Goal: Find specific page/section: Find specific page/section

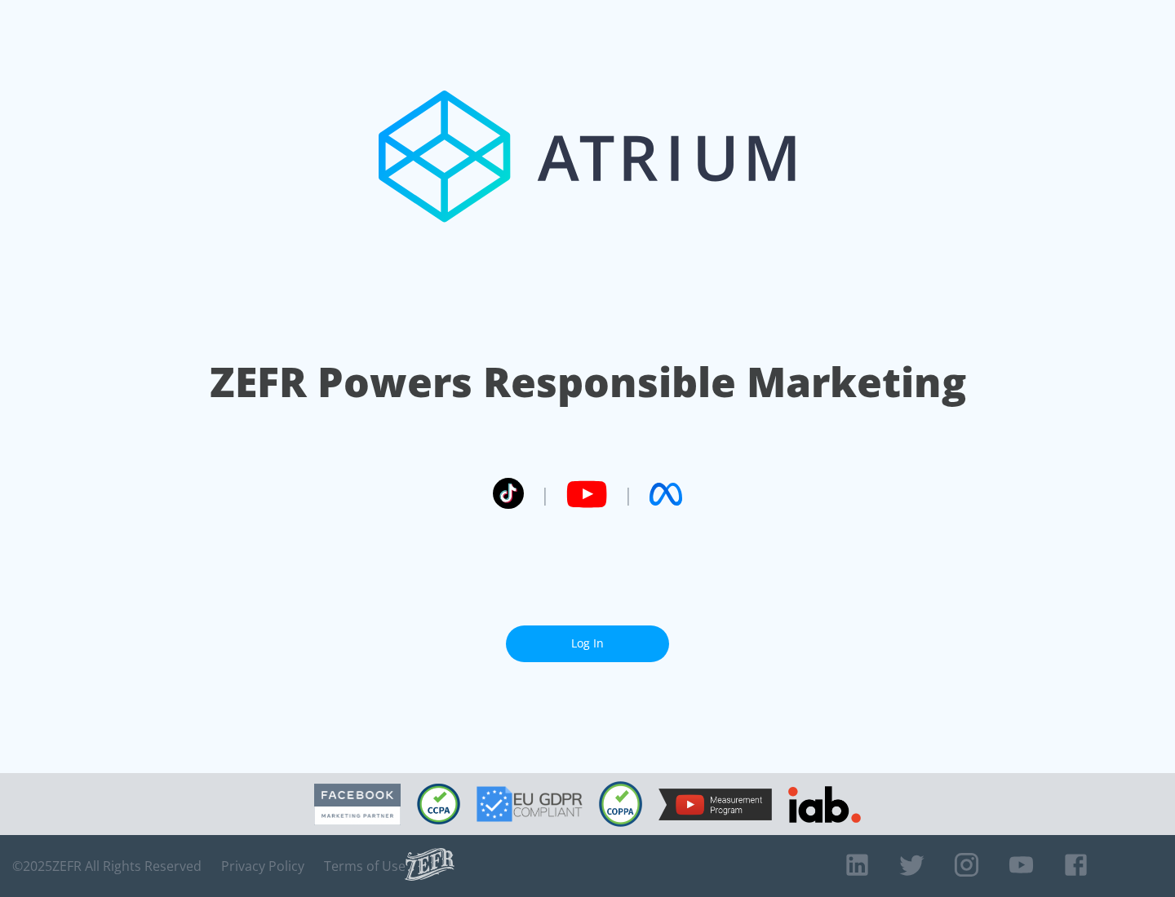
click at [587, 644] on link "Log In" at bounding box center [587, 644] width 163 height 37
